Goal: Information Seeking & Learning: Check status

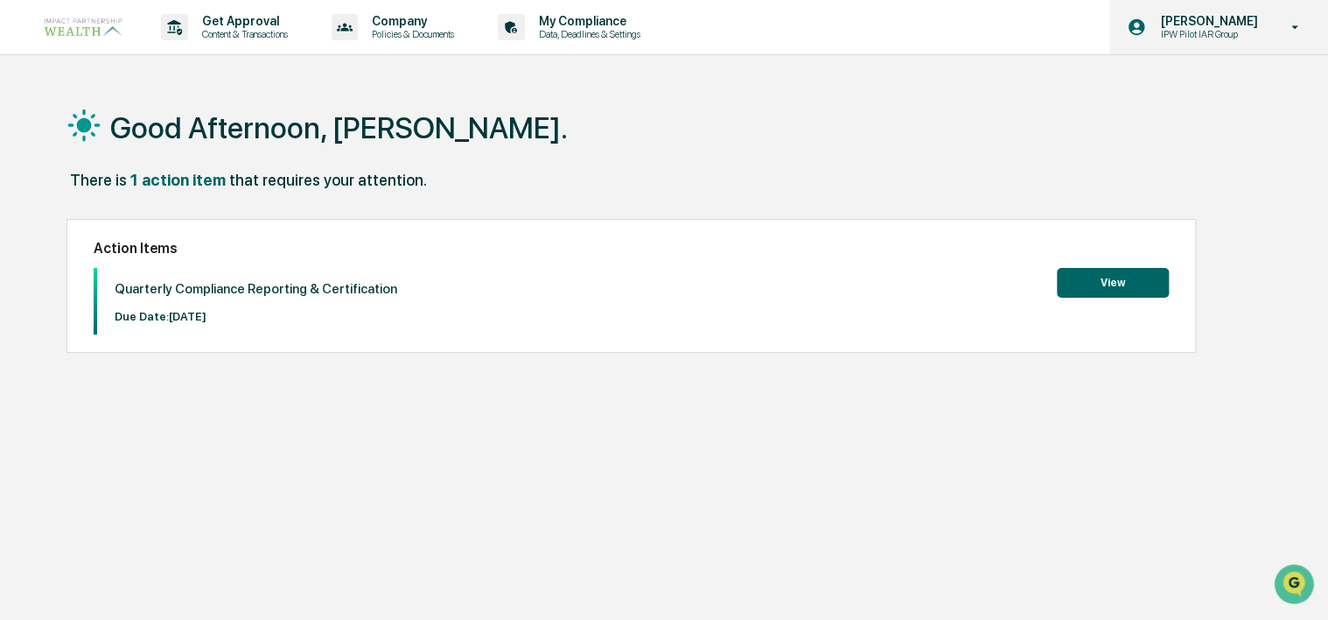
click at [1292, 27] on icon at bounding box center [1295, 27] width 31 height 17
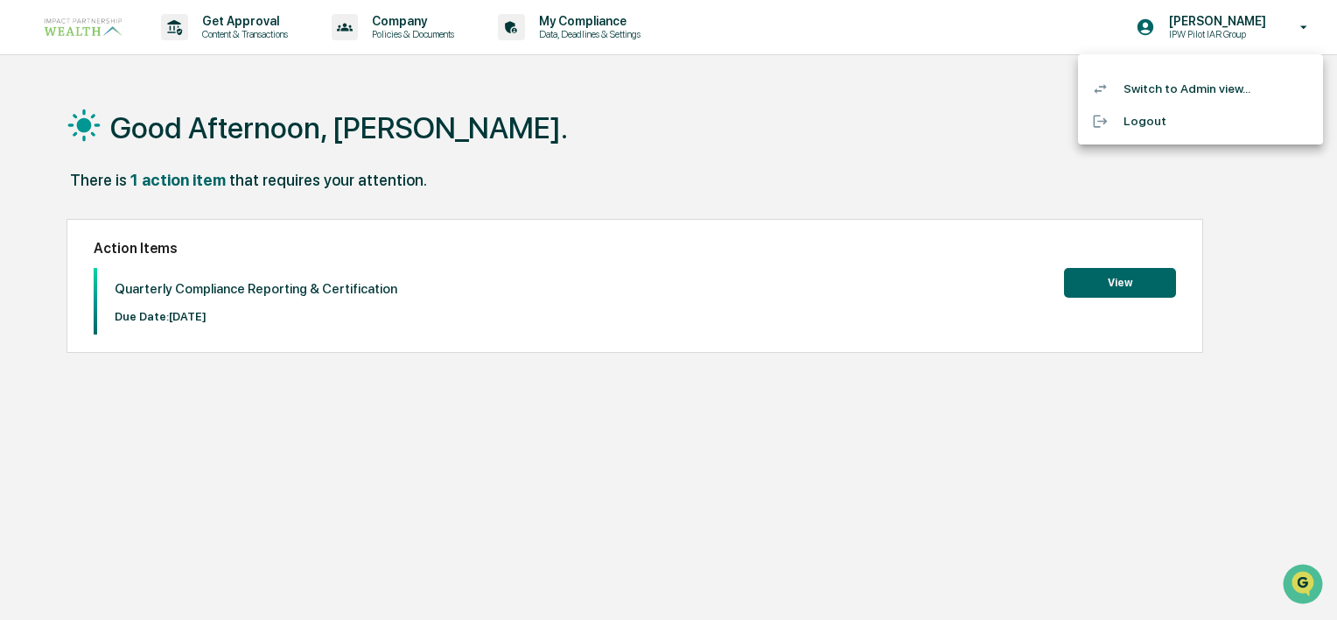
click at [1208, 92] on li "Switch to Admin view..." at bounding box center [1200, 89] width 245 height 32
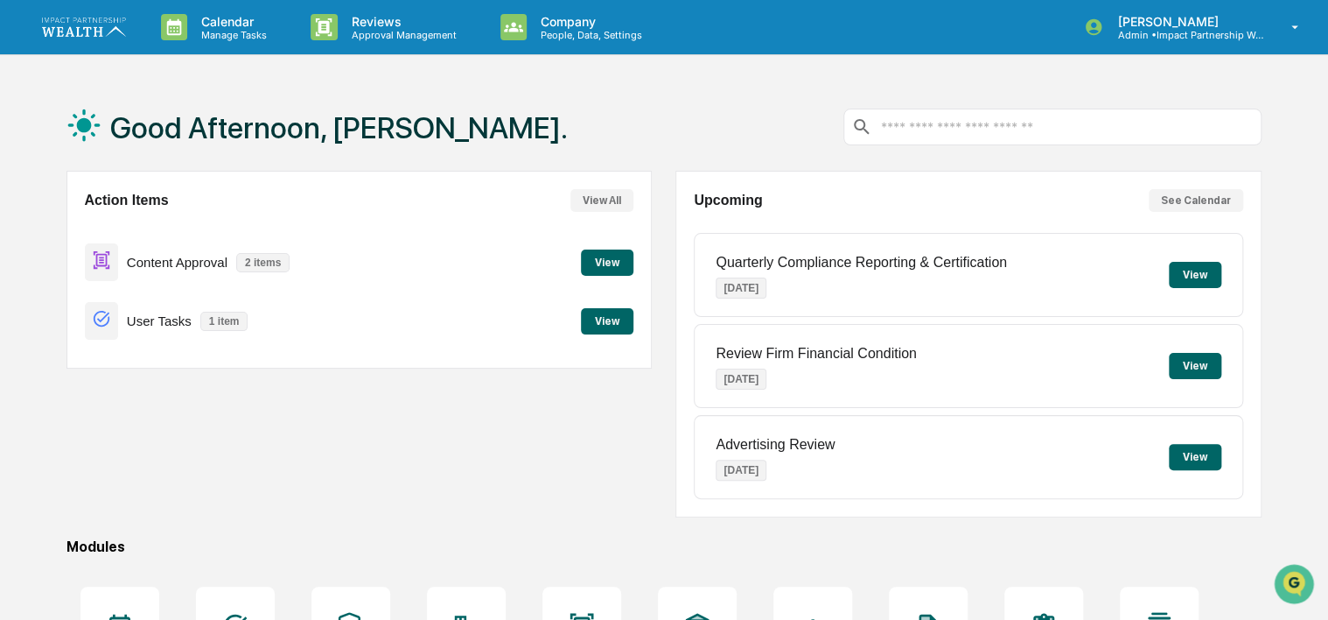
click at [1008, 132] on input "text" at bounding box center [1067, 127] width 375 height 17
click at [604, 263] on button "View" at bounding box center [607, 262] width 53 height 26
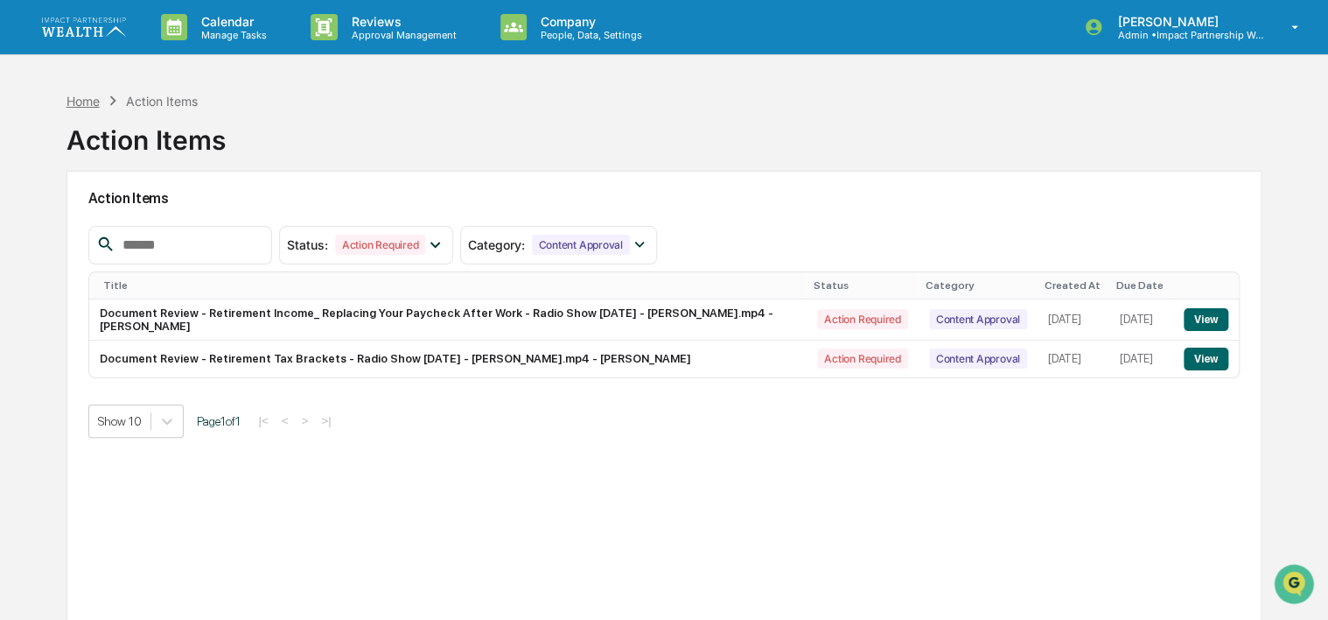
click at [88, 104] on div "Home" at bounding box center [83, 101] width 33 height 15
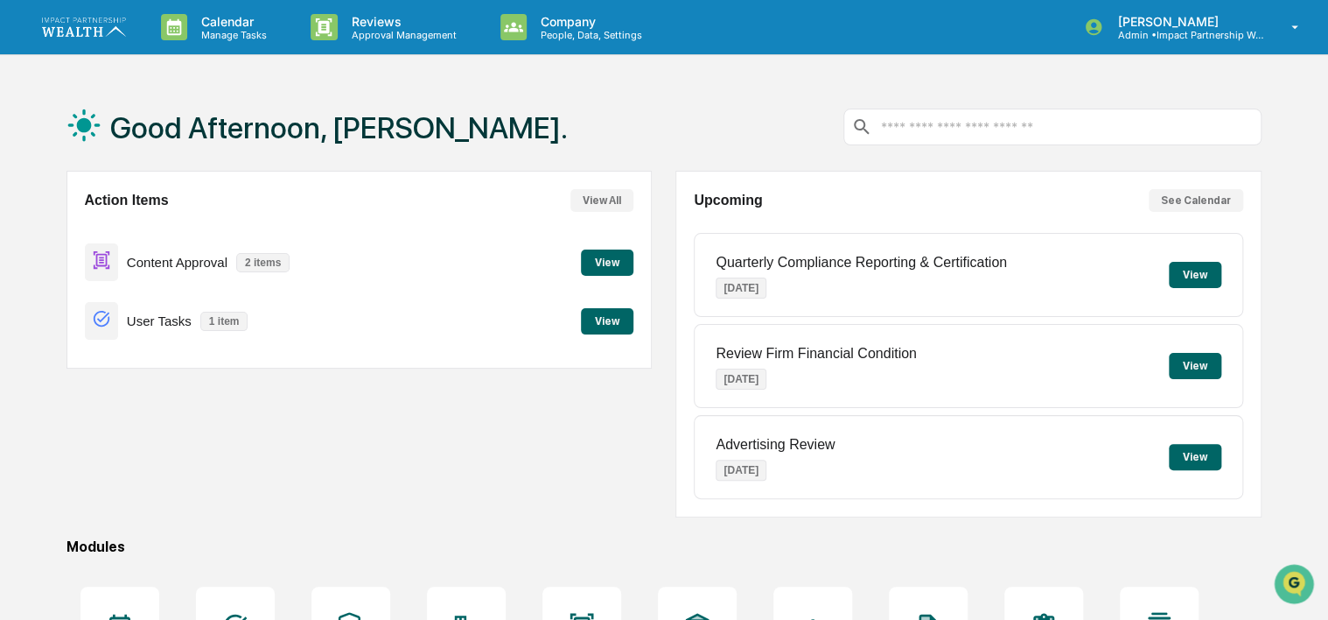
click at [961, 126] on input "text" at bounding box center [1067, 127] width 375 height 17
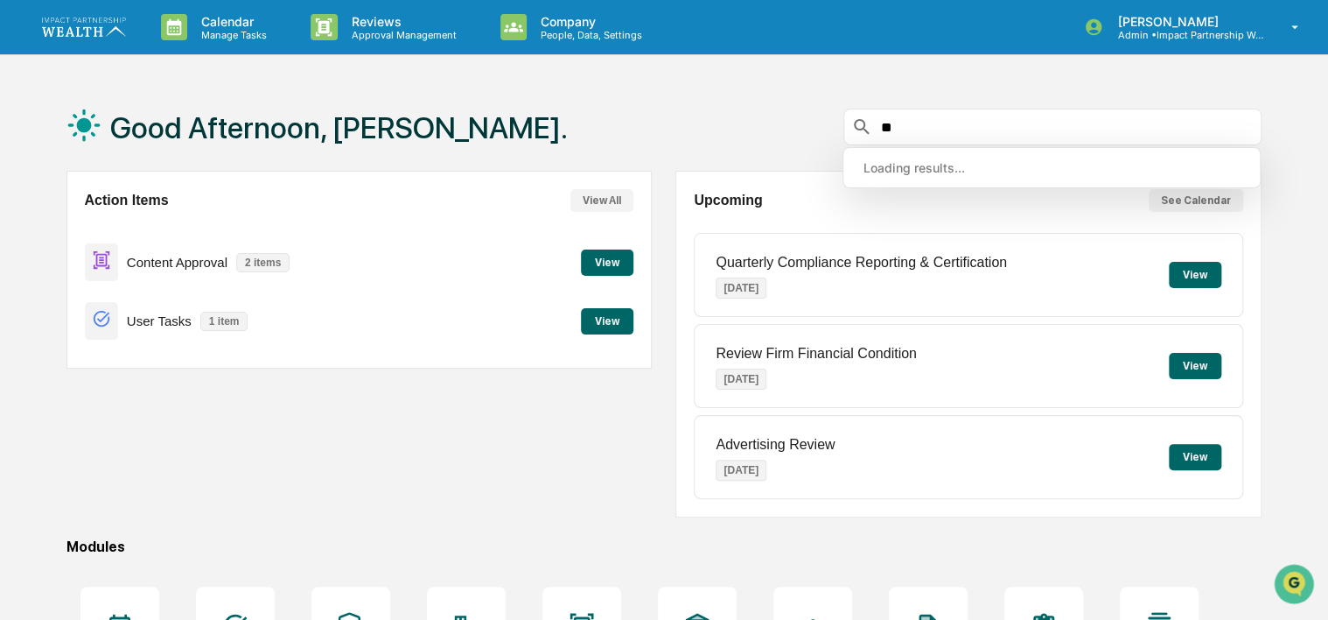
type input "***"
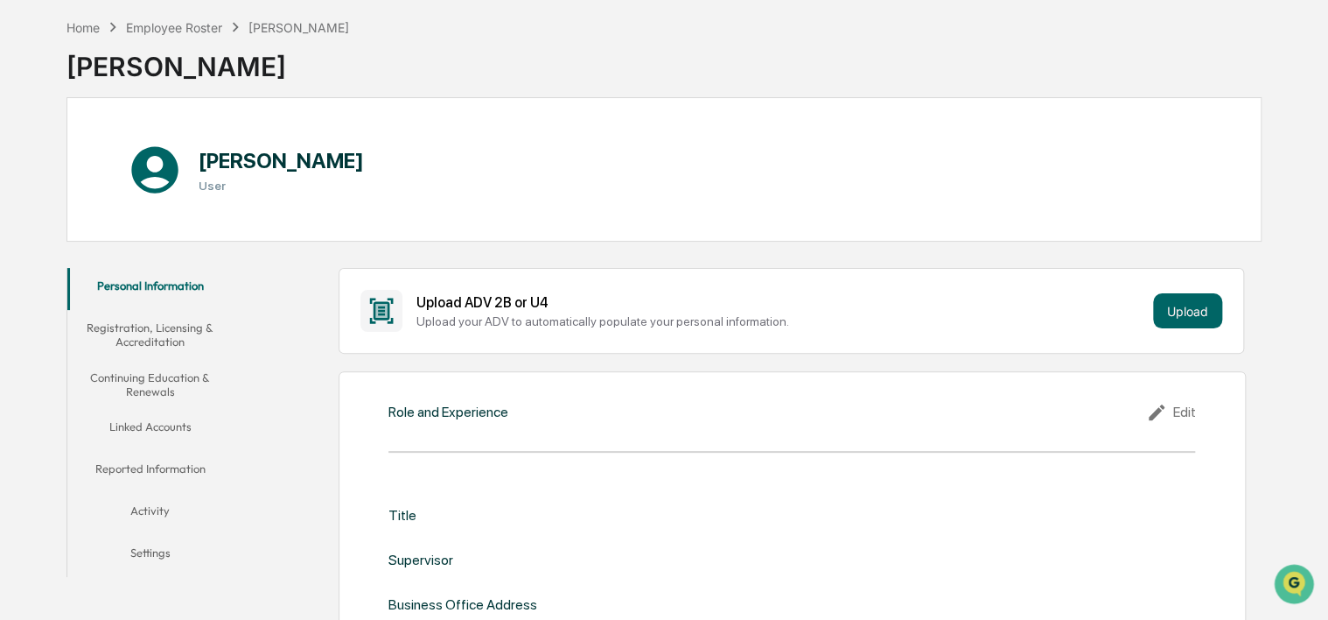
scroll to position [175, 0]
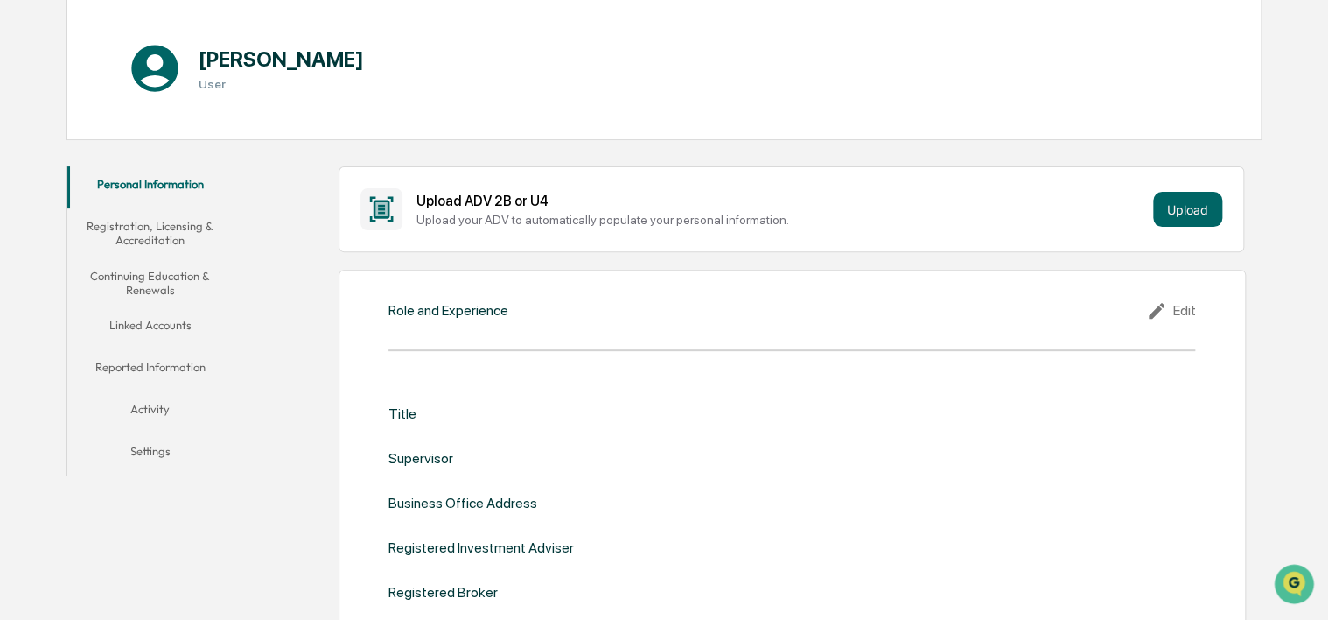
click at [135, 235] on button "Registration, Licensing & Accreditation" at bounding box center [150, 233] width 166 height 50
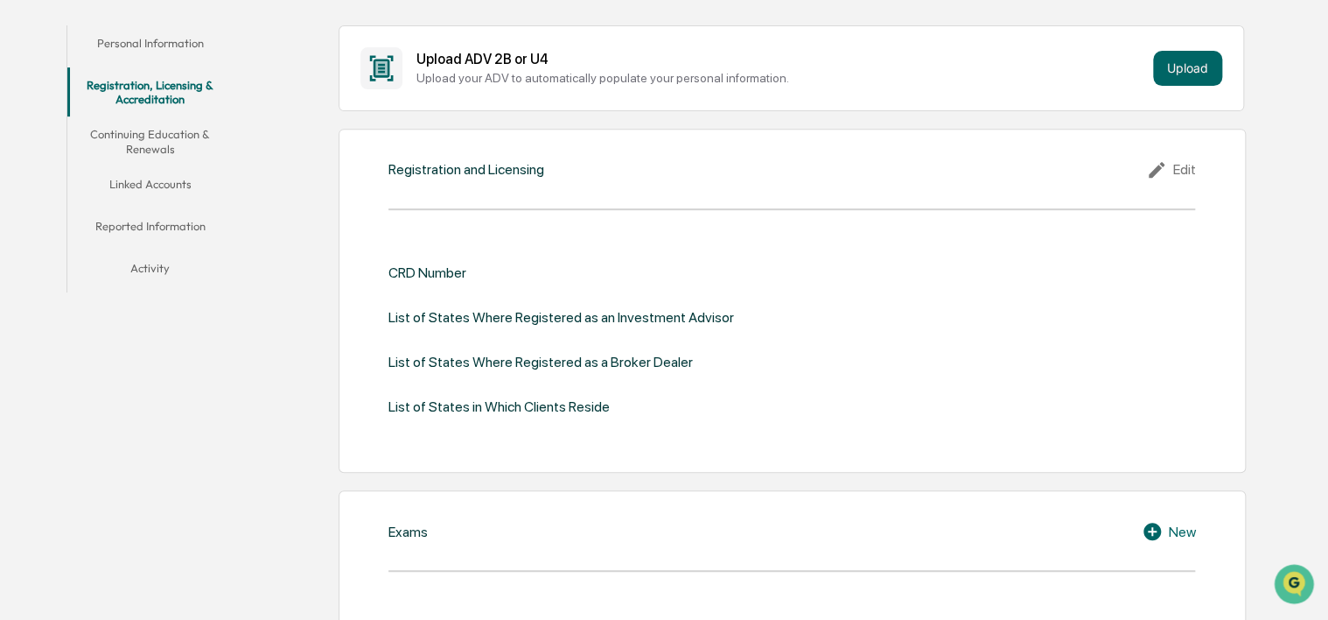
scroll to position [350, 0]
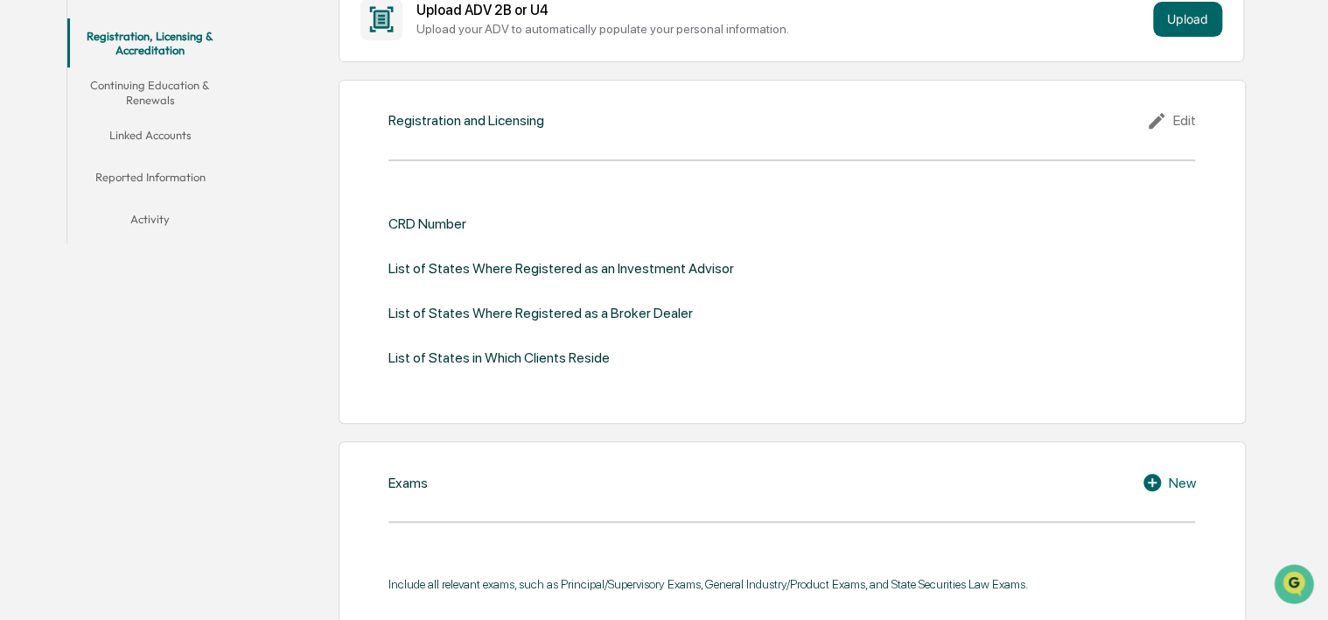
click at [158, 91] on button "Continuing Education & Renewals" at bounding box center [150, 92] width 166 height 50
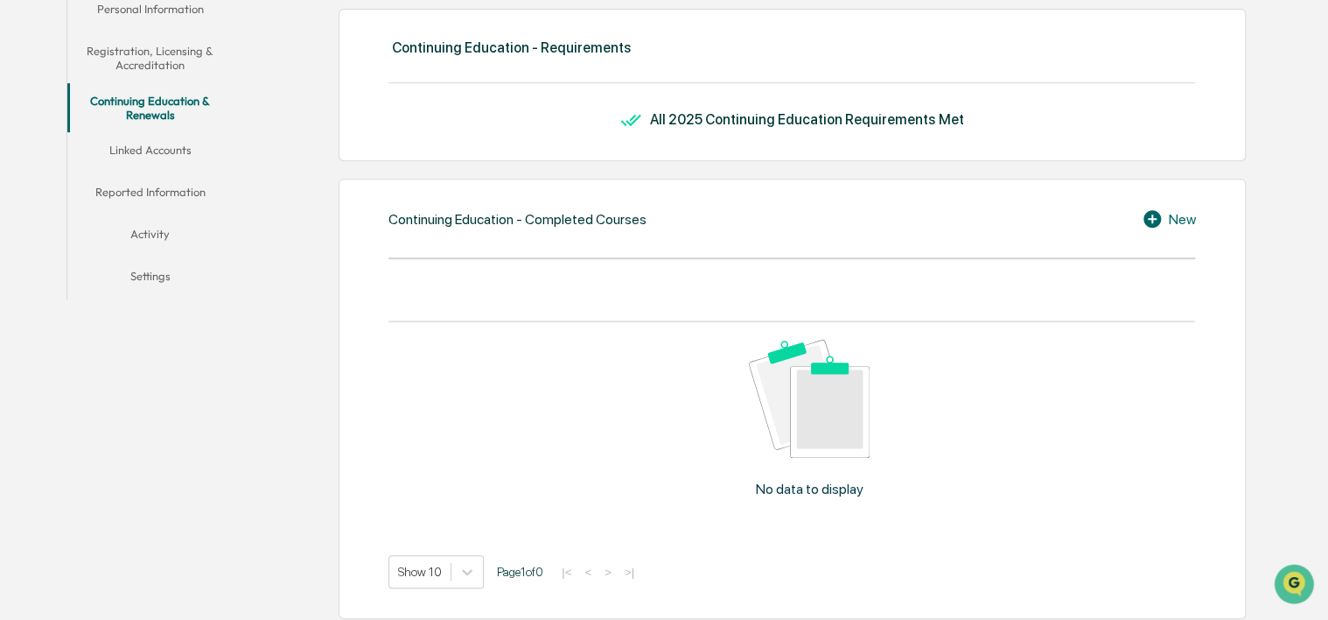
click at [175, 137] on button "Linked Accounts" at bounding box center [150, 153] width 166 height 42
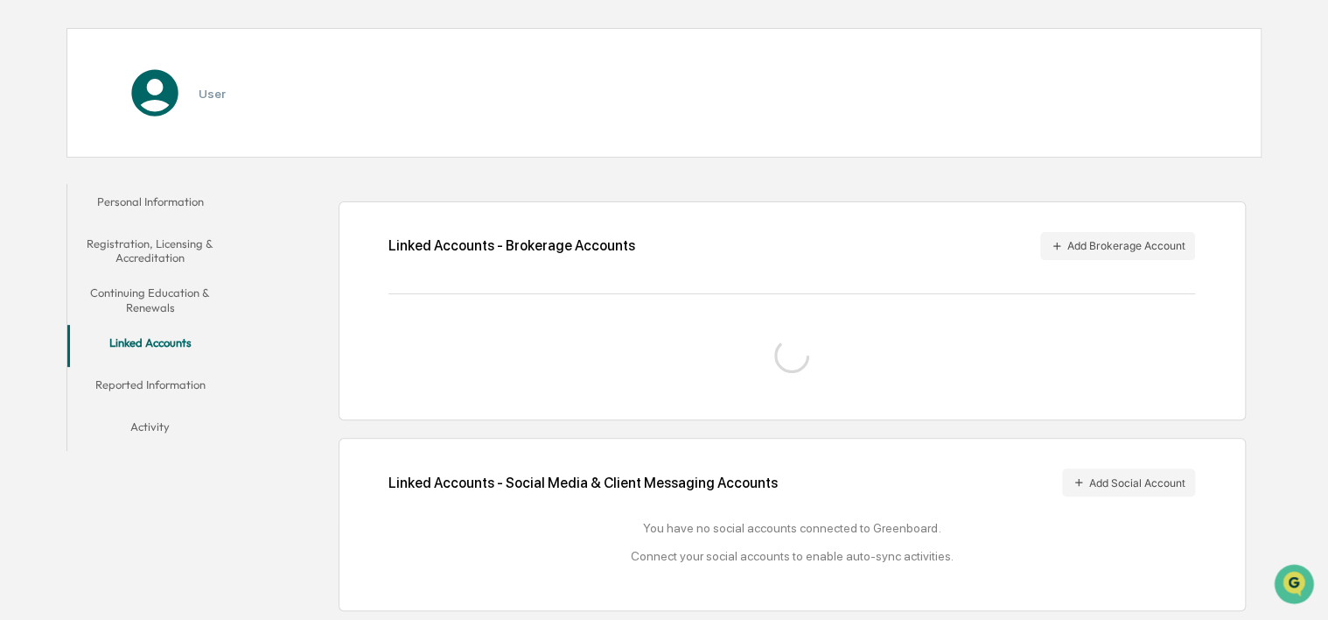
scroll to position [158, 0]
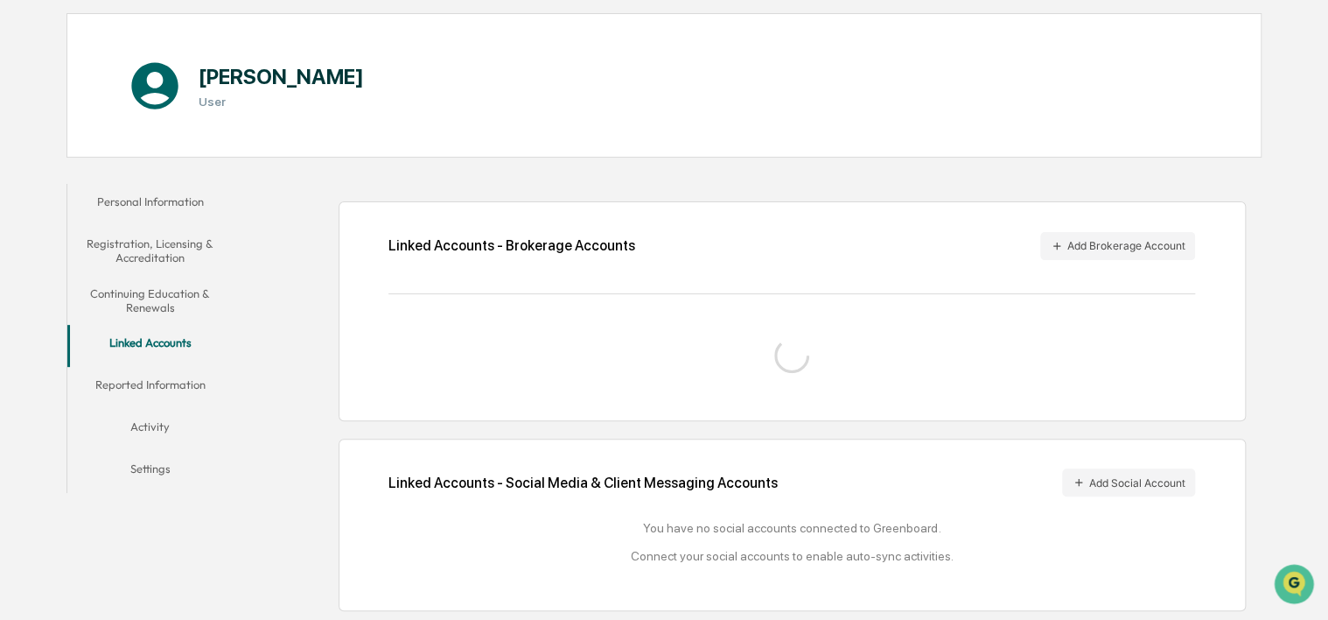
click at [182, 382] on button "Reported Information" at bounding box center [150, 388] width 166 height 42
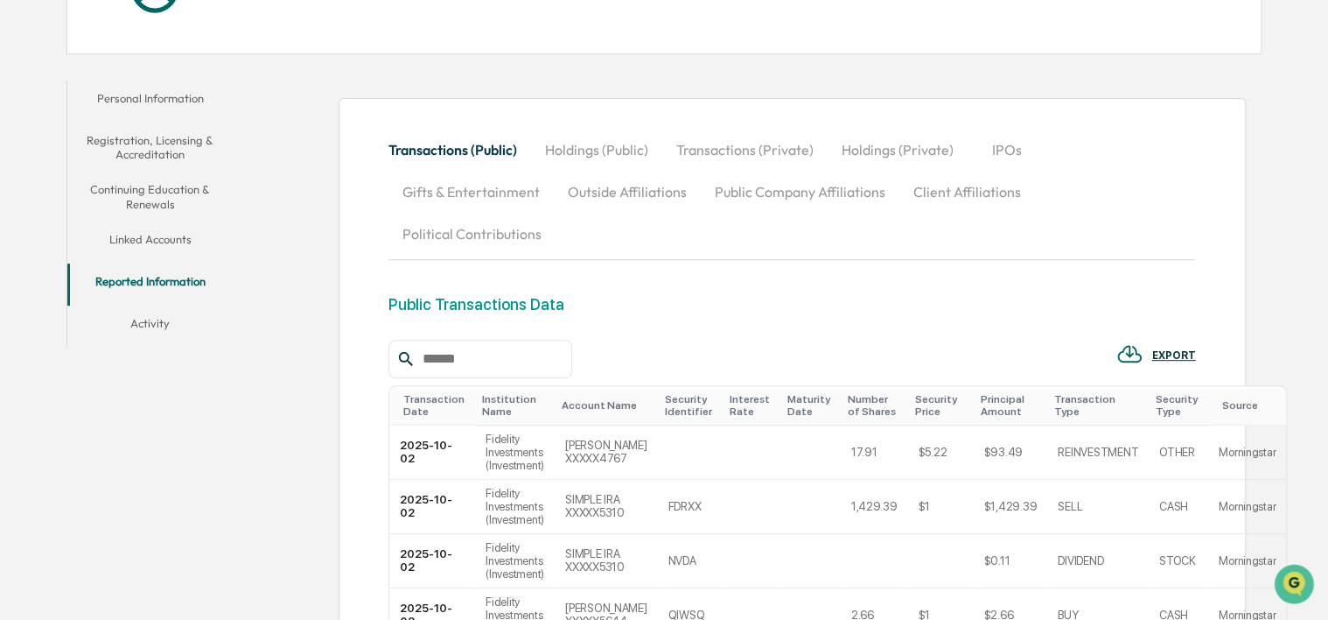
click at [641, 188] on button "Outside Affiliations" at bounding box center [627, 192] width 147 height 42
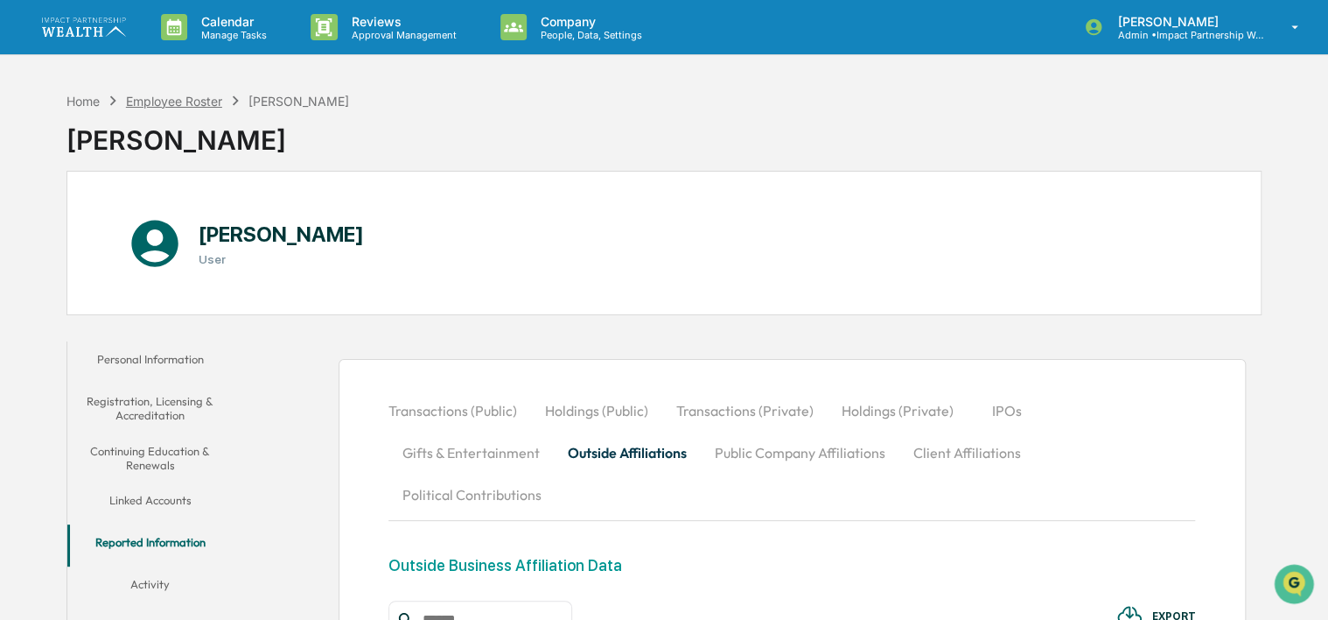
click at [172, 98] on div "Employee Roster" at bounding box center [174, 101] width 96 height 15
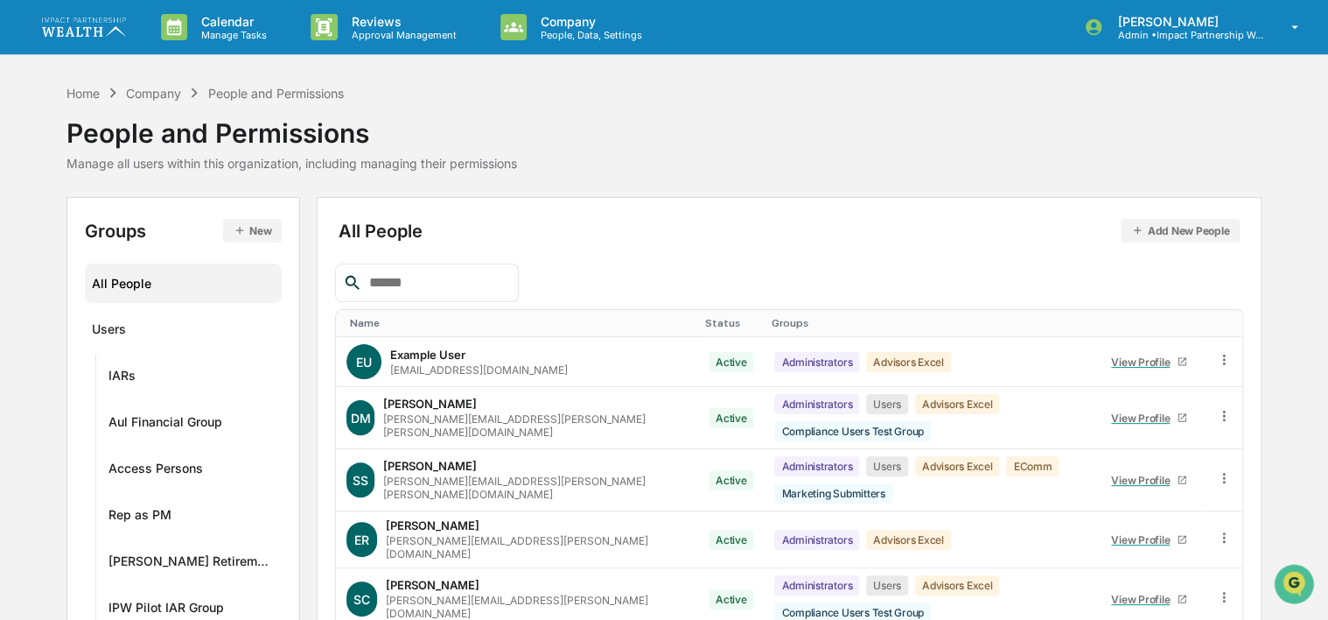
click at [424, 278] on input "text" at bounding box center [436, 282] width 149 height 23
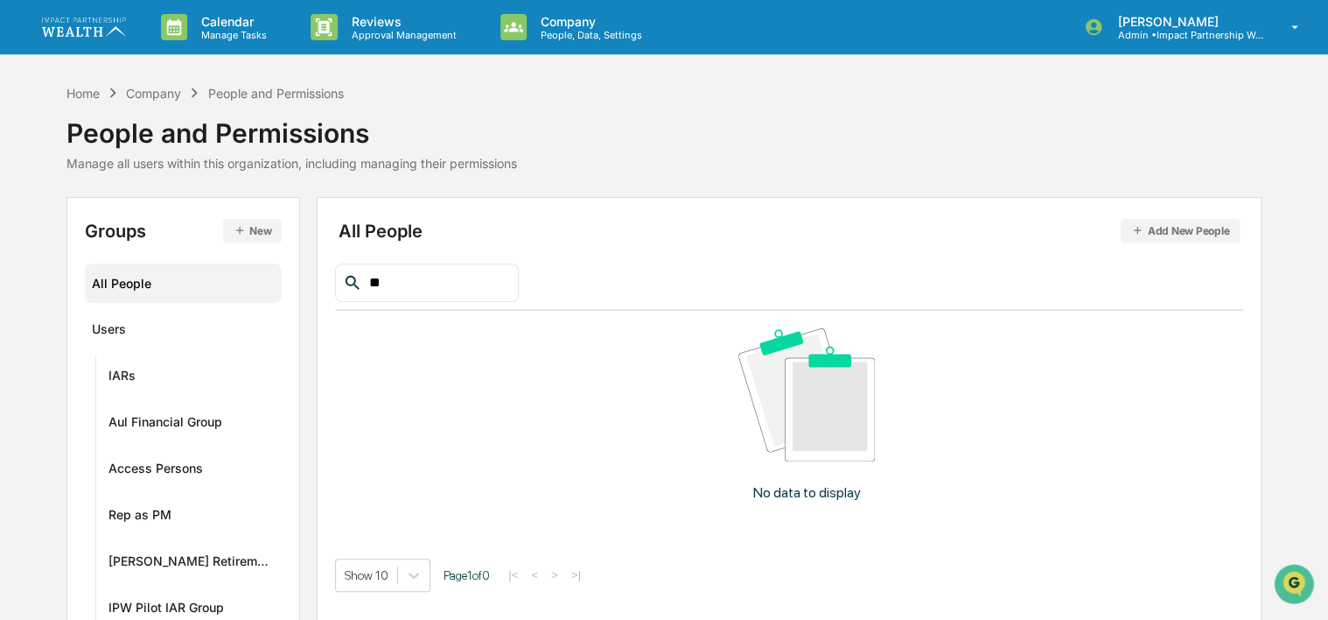
type input "*"
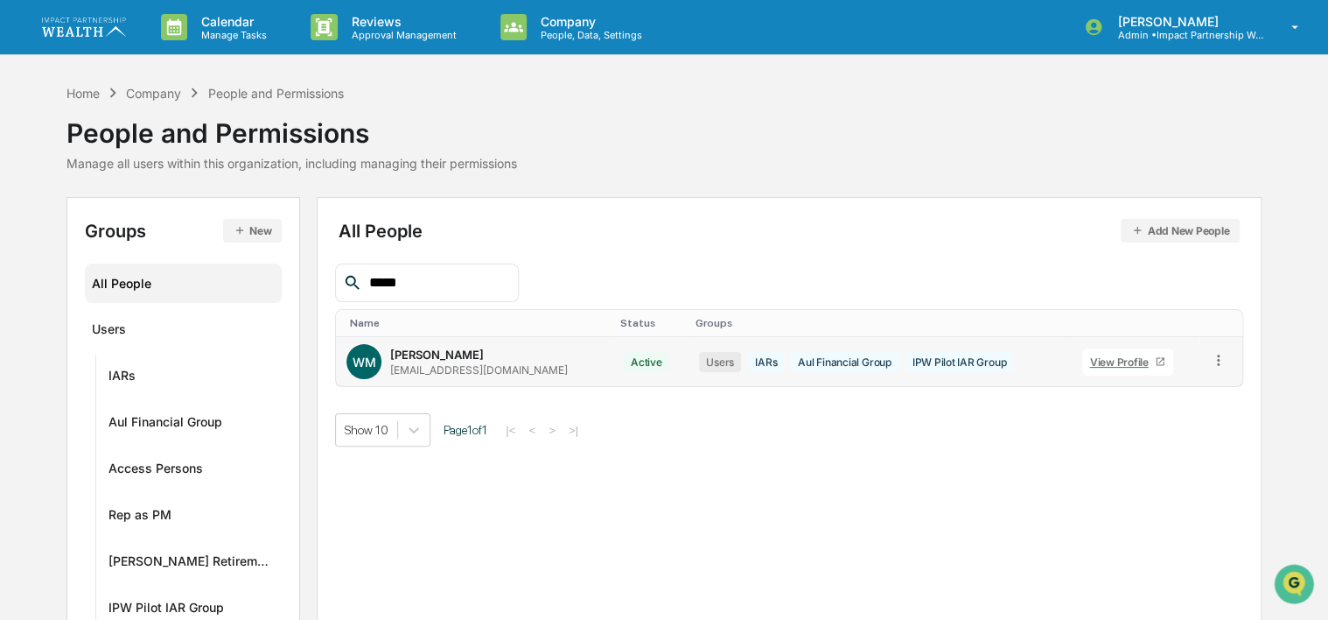
type input "*****"
click at [1110, 365] on div "View Profile" at bounding box center [1123, 361] width 66 height 13
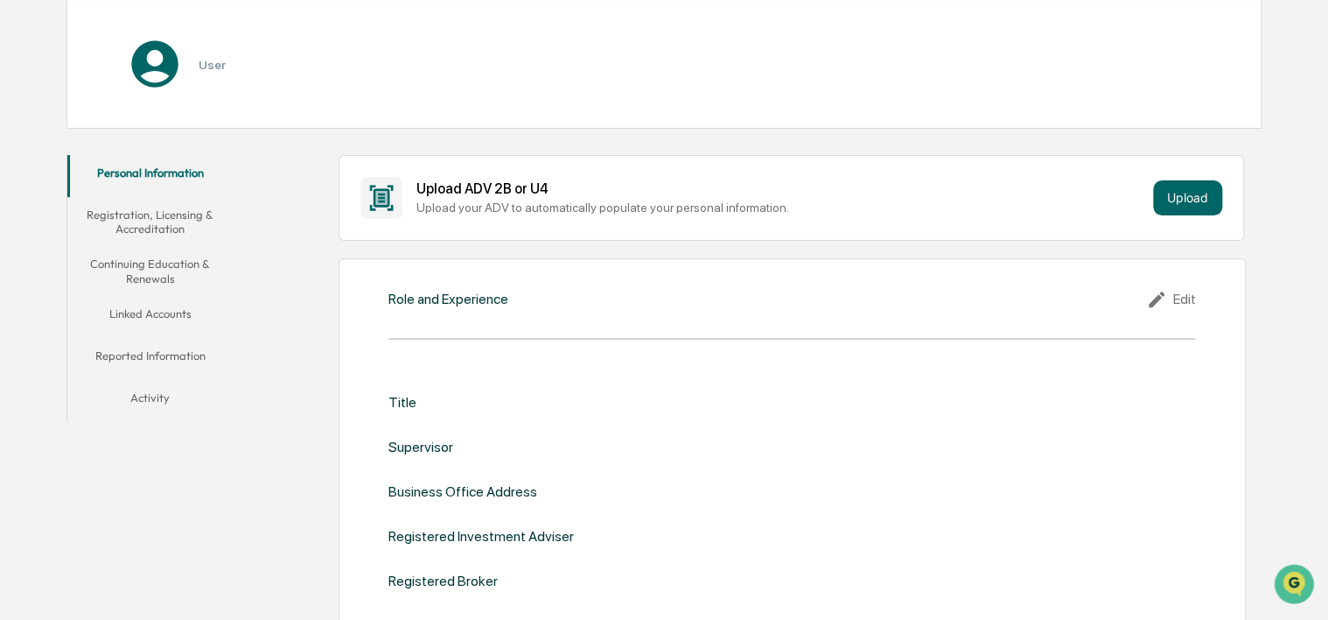
scroll to position [175, 0]
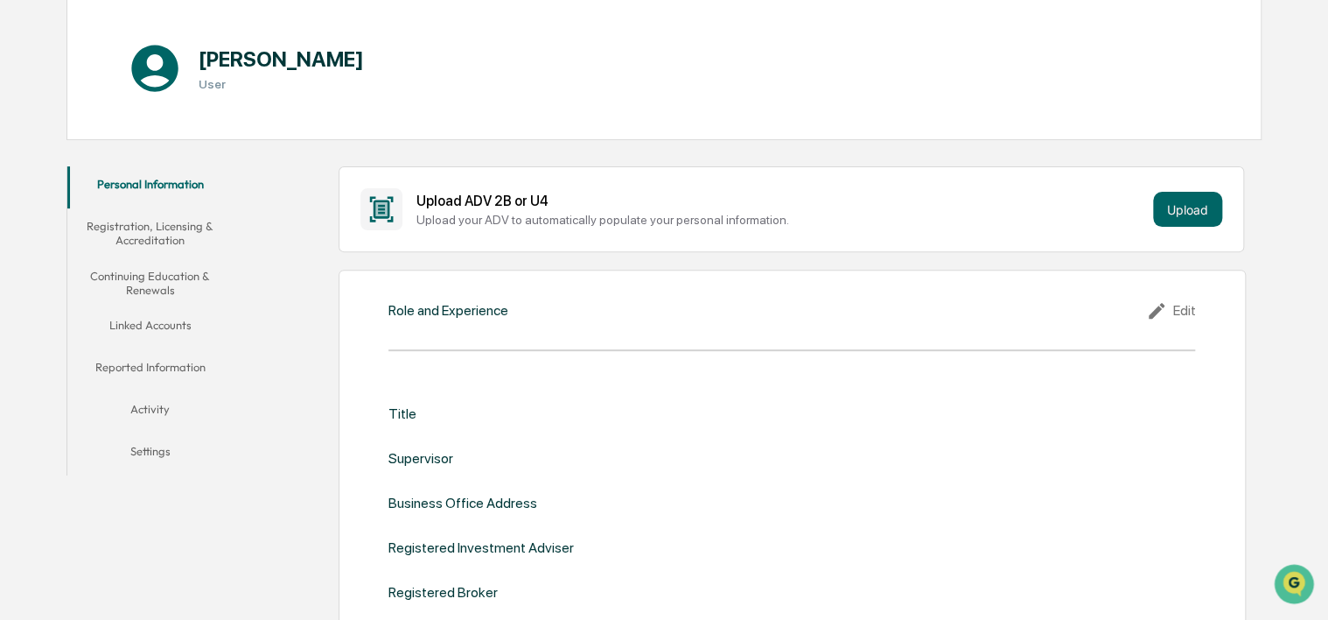
click at [156, 243] on button "Registration, Licensing & Accreditation" at bounding box center [150, 233] width 166 height 50
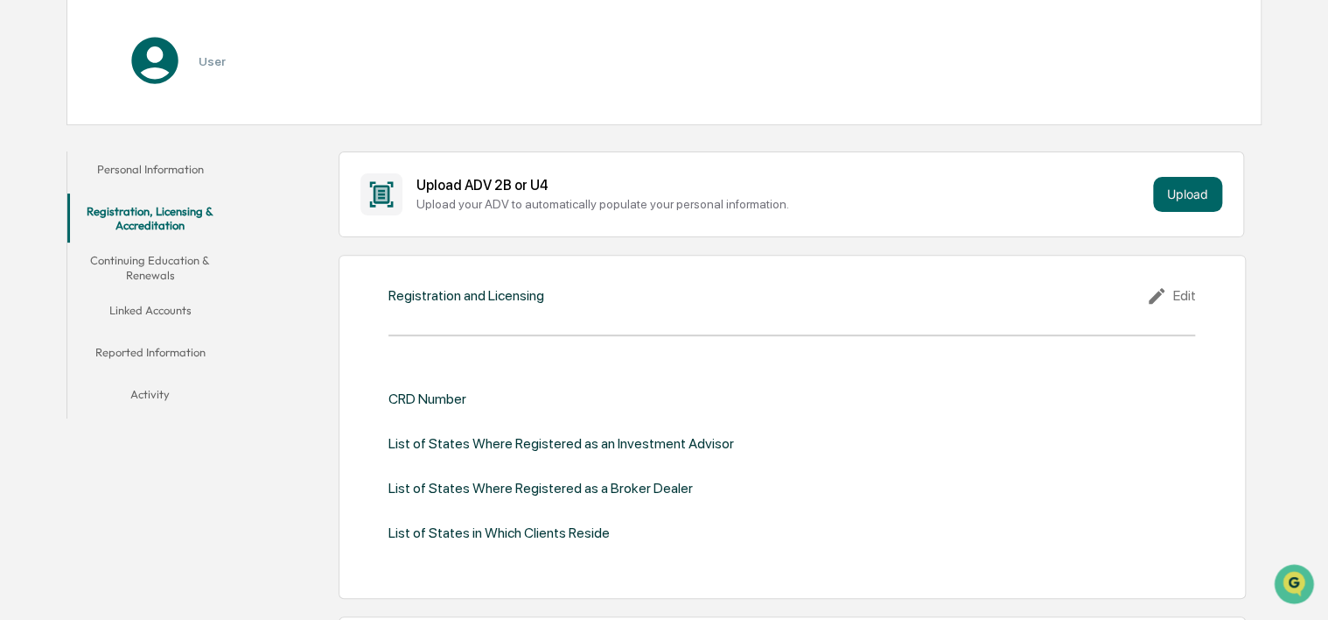
click at [151, 268] on button "Continuing Education & Renewals" at bounding box center [150, 267] width 166 height 50
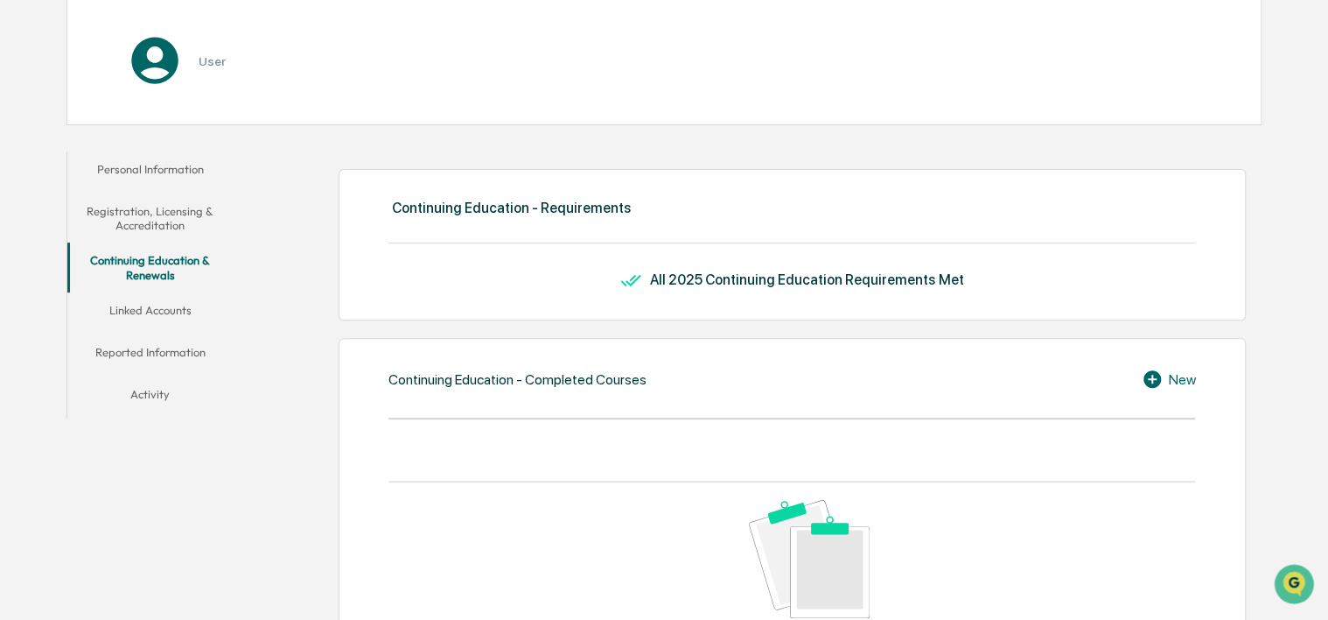
click at [137, 314] on button "Linked Accounts" at bounding box center [150, 313] width 166 height 42
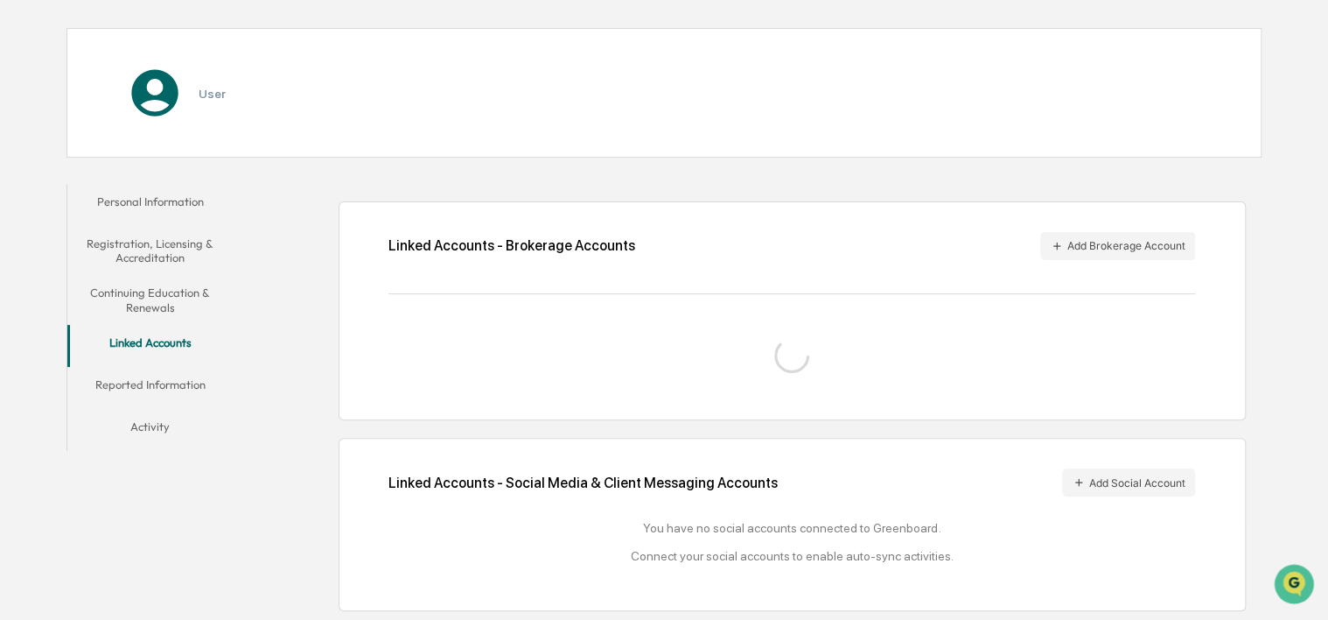
click at [159, 200] on button "Personal Information" at bounding box center [150, 205] width 166 height 42
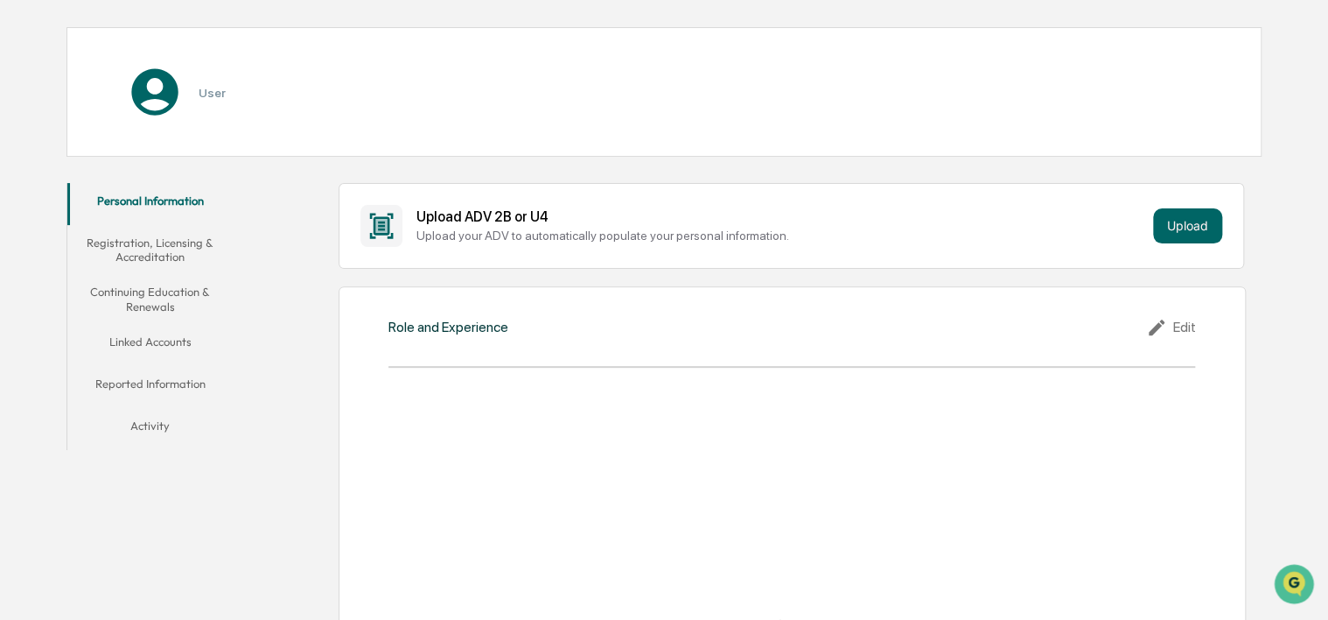
click at [145, 256] on button "Registration, Licensing & Accreditation" at bounding box center [150, 250] width 166 height 50
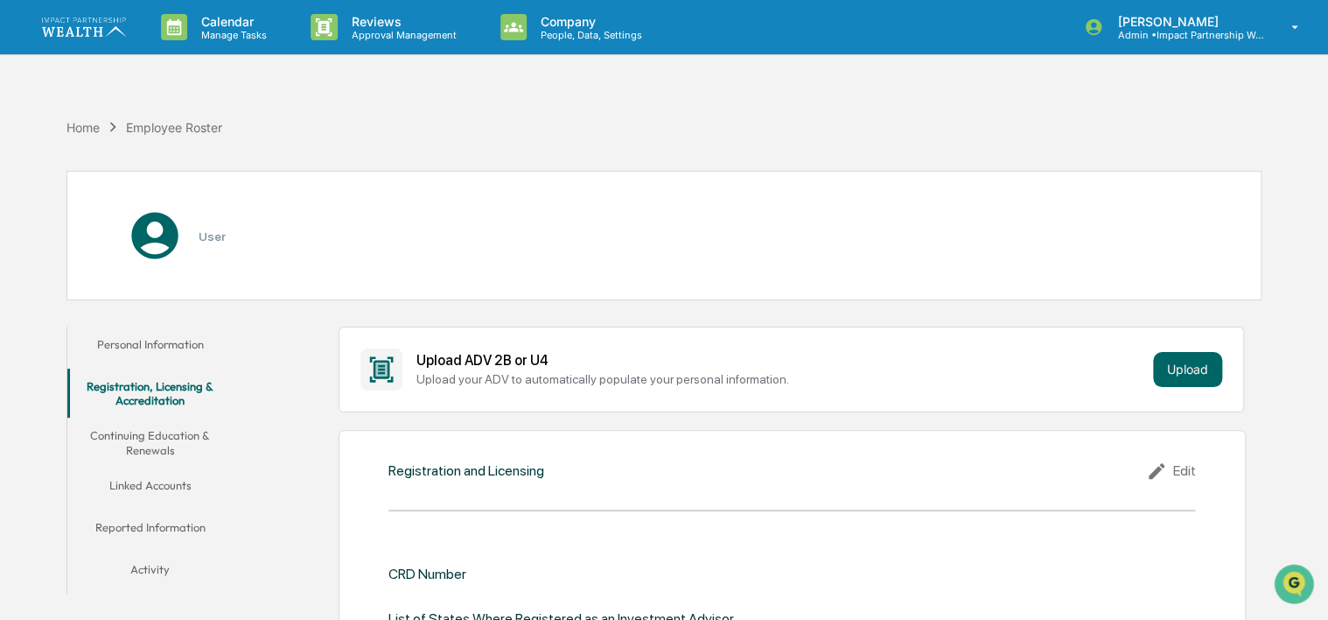
click at [148, 442] on button "Continuing Education & Renewals" at bounding box center [150, 442] width 166 height 50
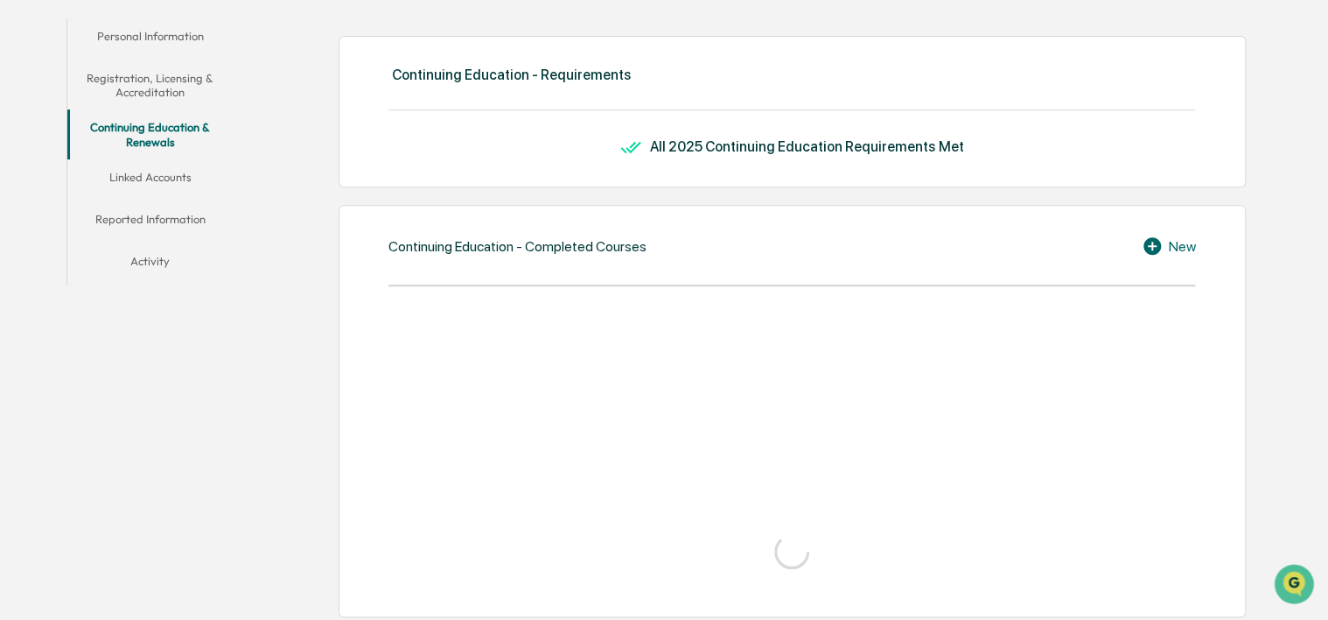
scroll to position [175, 0]
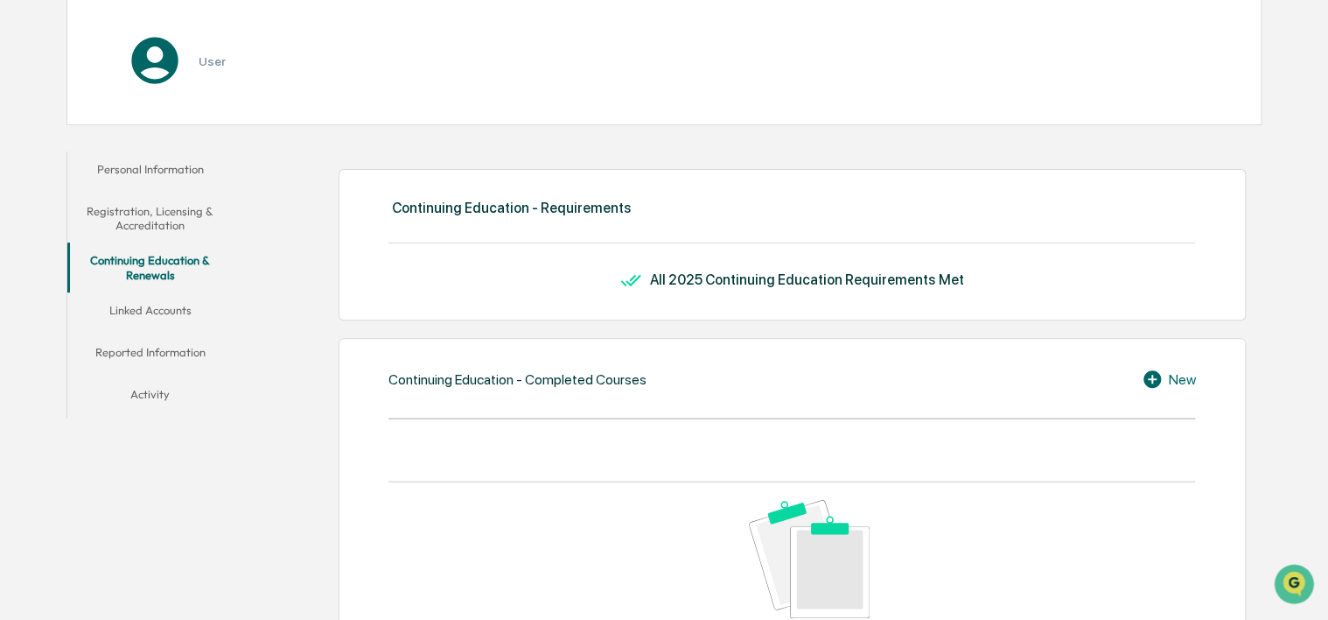
click at [147, 399] on button "Activity" at bounding box center [150, 397] width 166 height 42
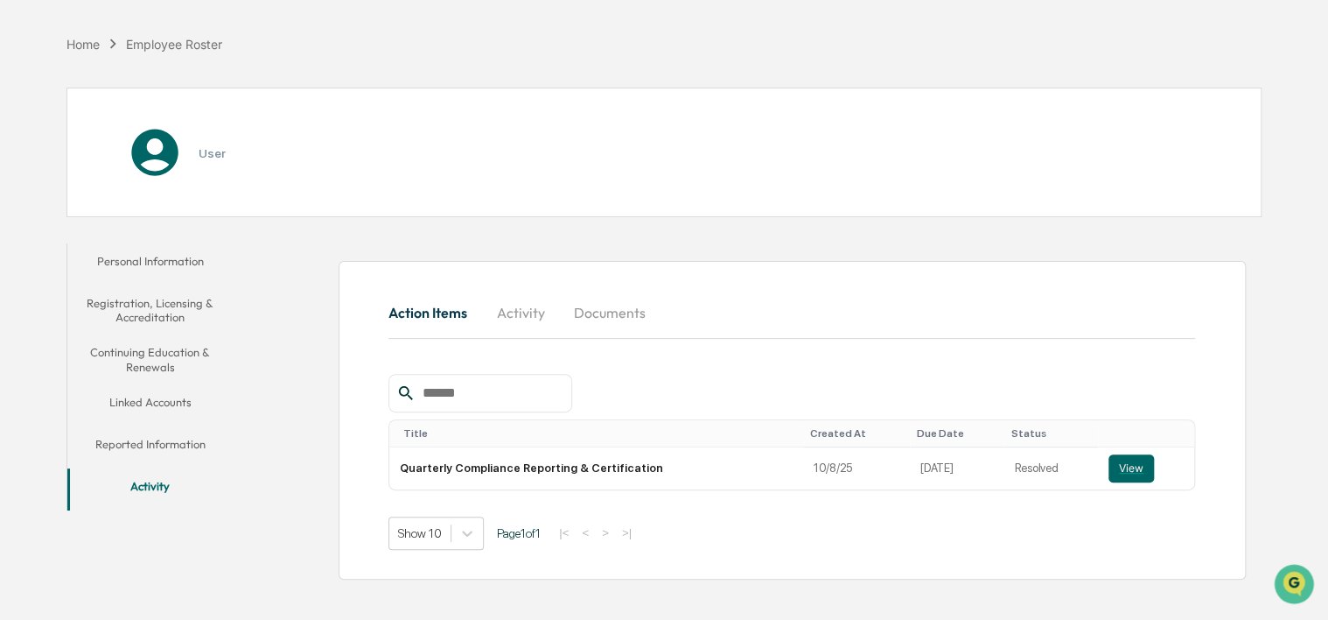
scroll to position [83, 0]
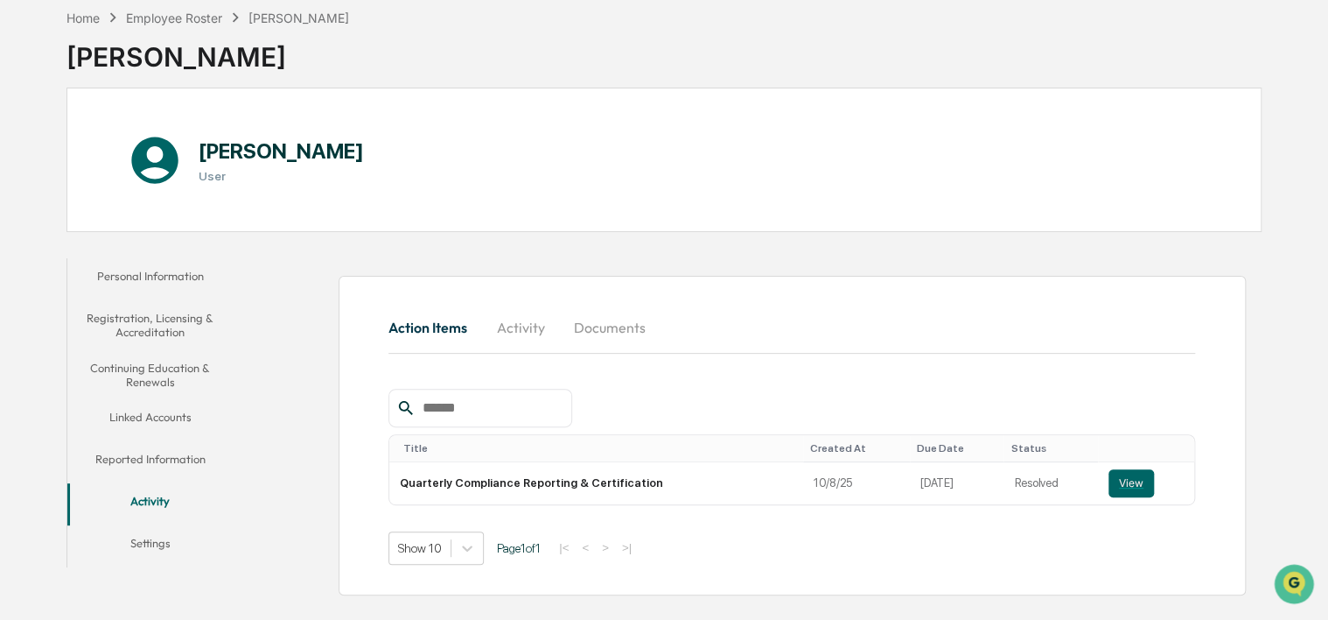
click at [520, 329] on button "Activity" at bounding box center [520, 327] width 79 height 42
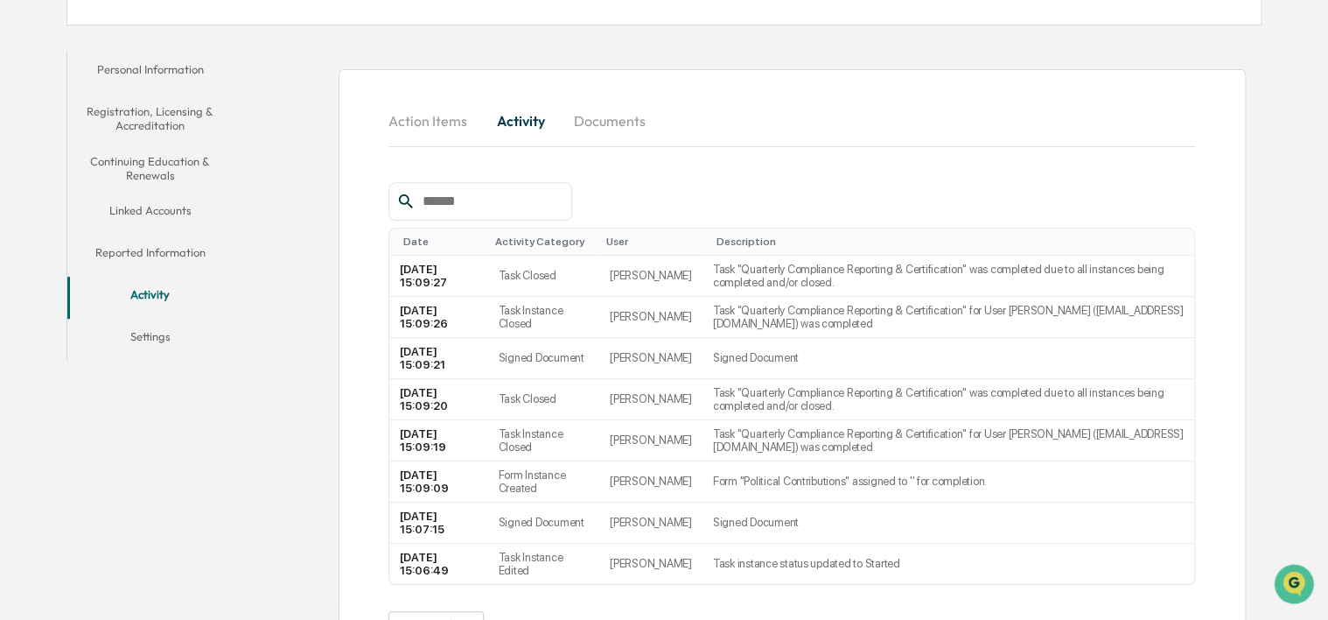
scroll to position [346, 0]
